Goal: Navigation & Orientation: Find specific page/section

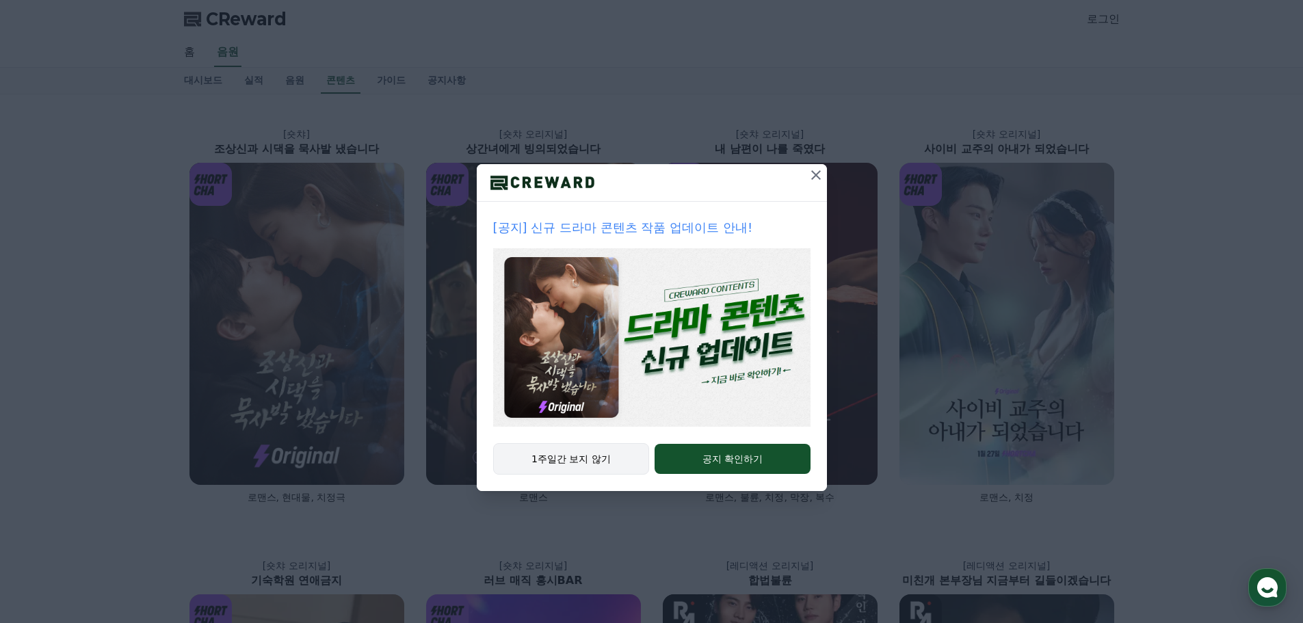
click at [603, 460] on button "1주일간 보지 않기" at bounding box center [571, 458] width 157 height 31
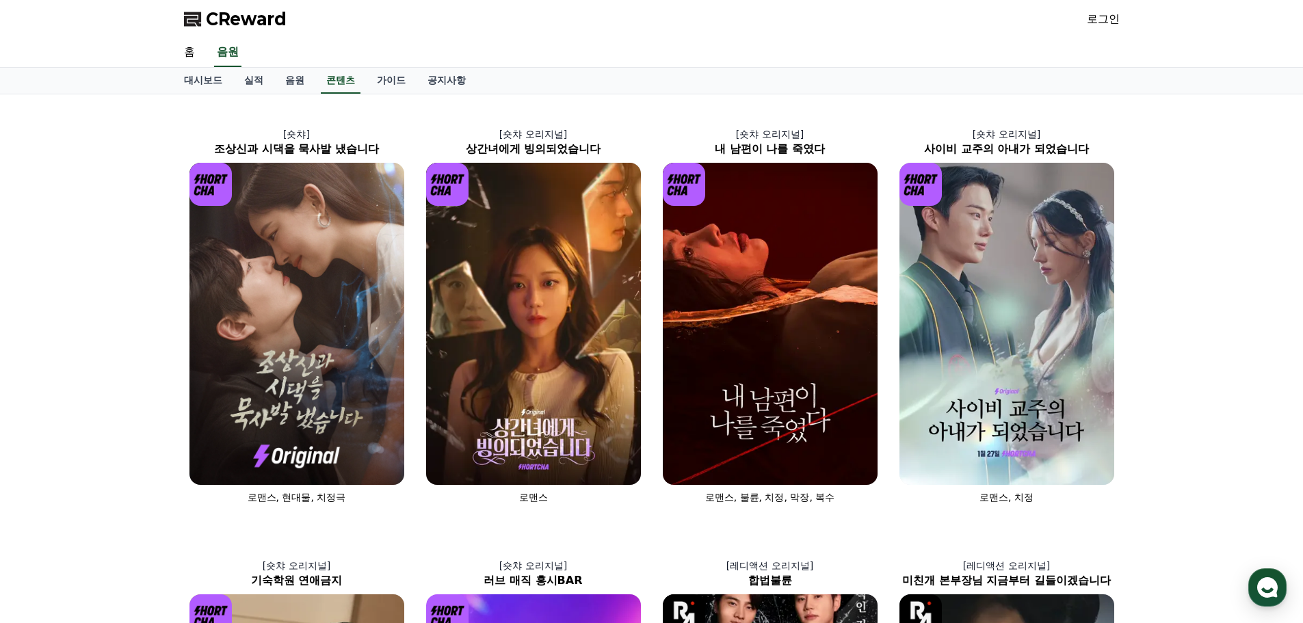
click at [250, 16] on span "CReward" at bounding box center [246, 19] width 81 height 22
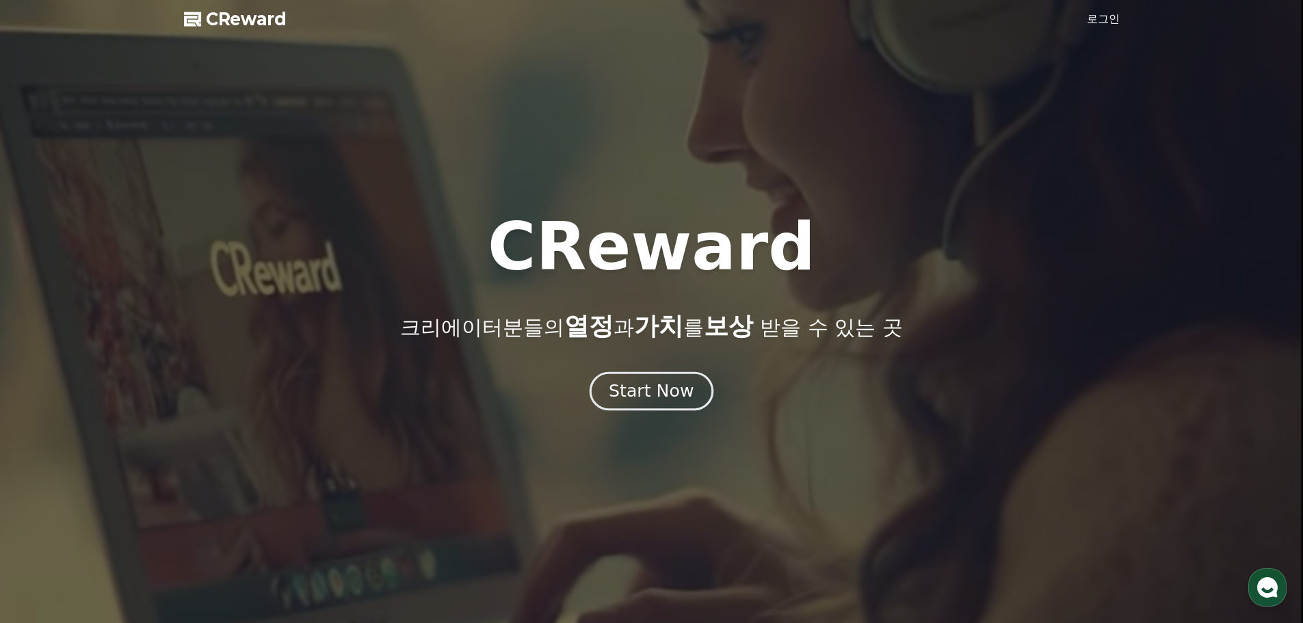
click at [672, 395] on div "Start Now" at bounding box center [651, 391] width 85 height 23
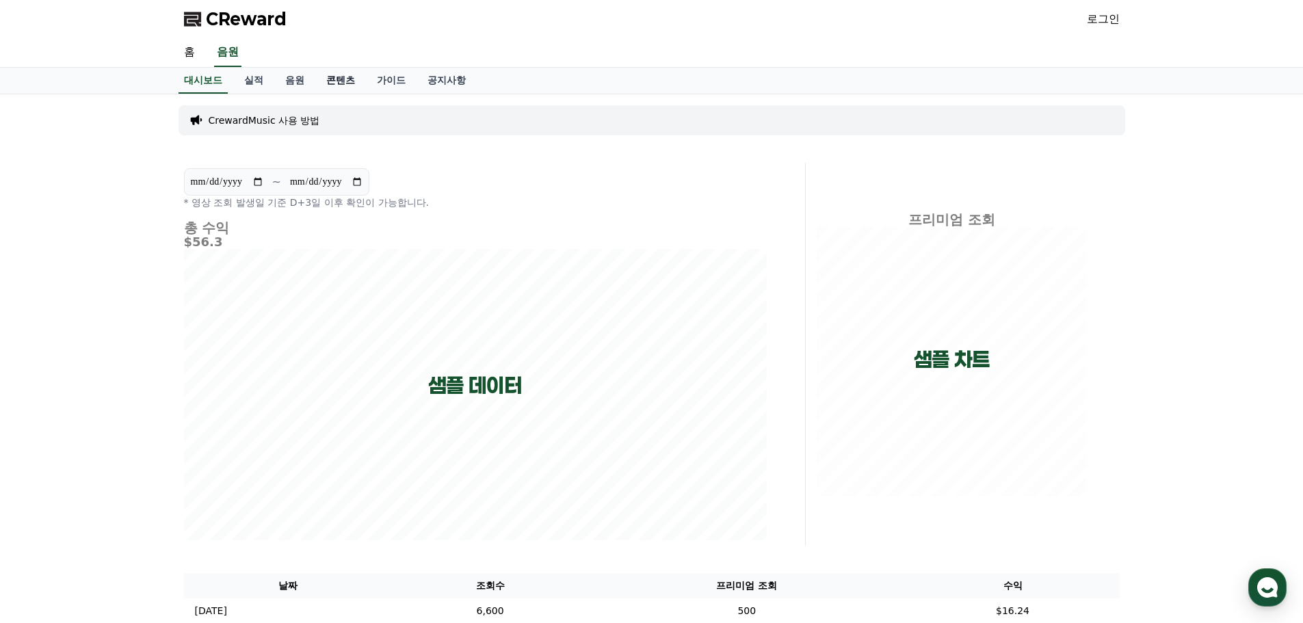
click at [346, 88] on link "콘텐츠" at bounding box center [340, 81] width 51 height 26
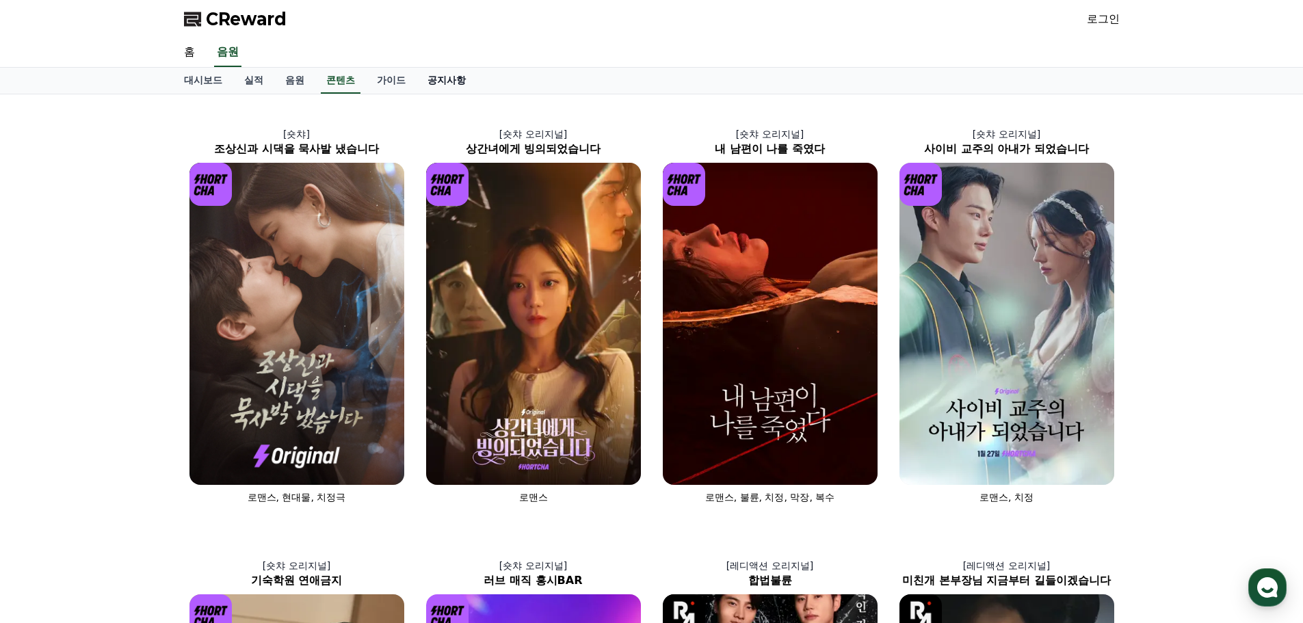
click at [444, 79] on link "공지사항" at bounding box center [447, 81] width 60 height 26
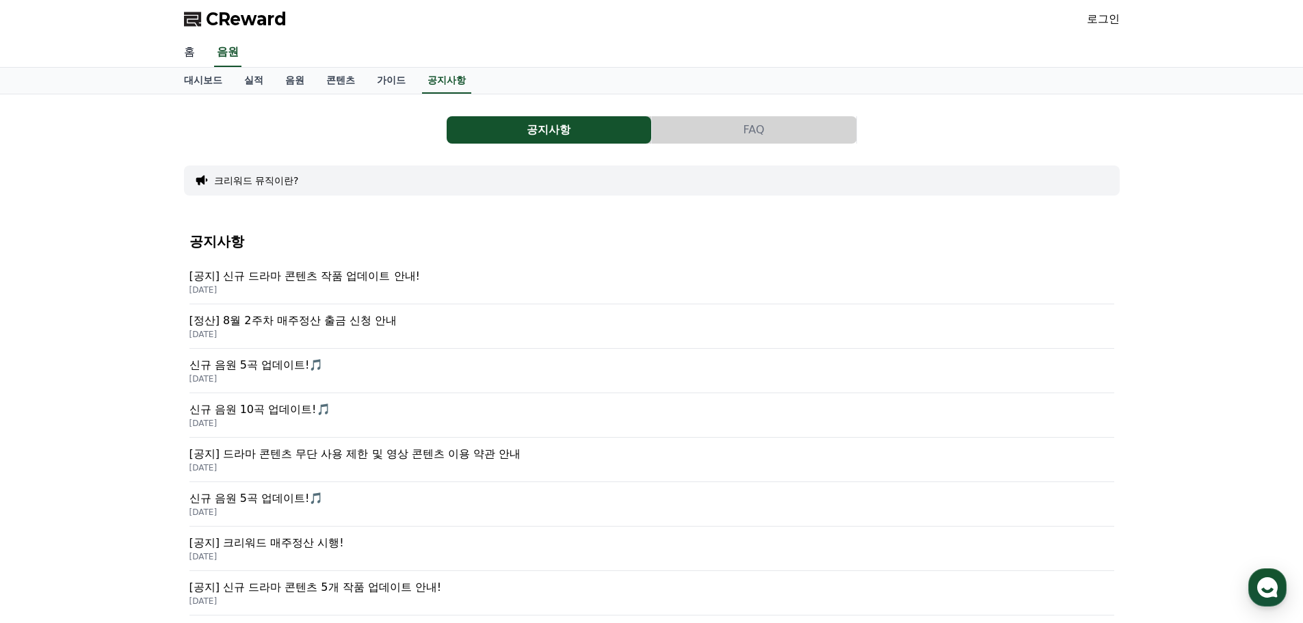
click at [192, 62] on link "홈" at bounding box center [189, 52] width 33 height 29
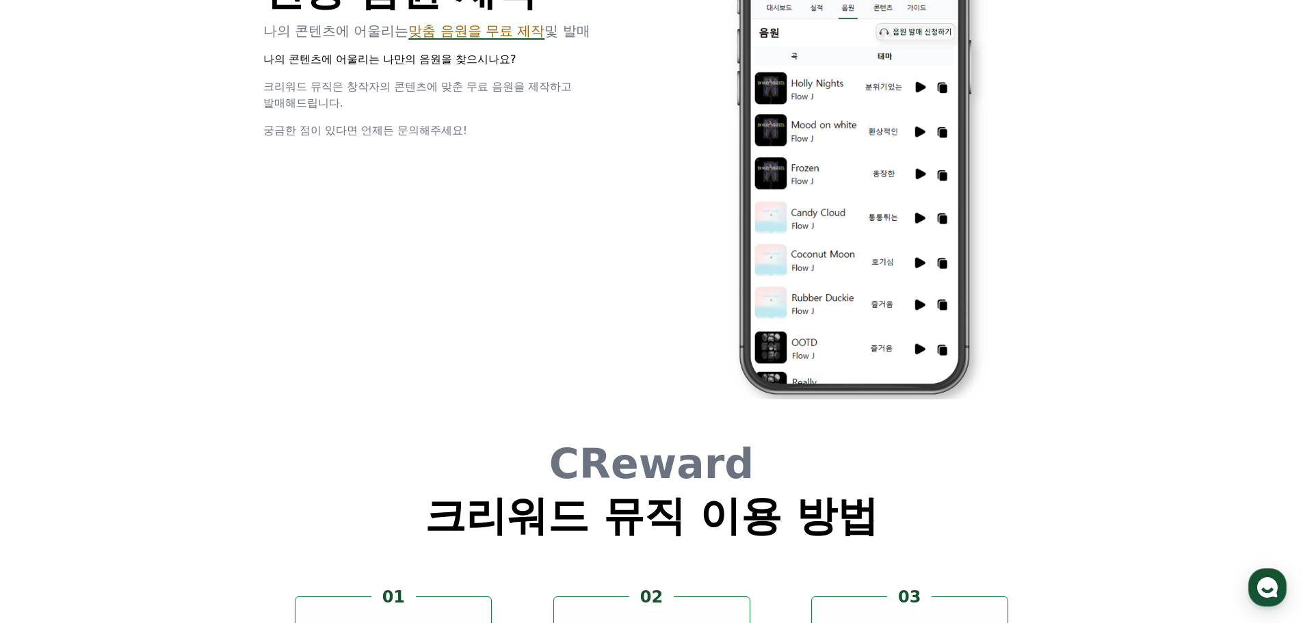
scroll to position [3707, 0]
